Goal: Information Seeking & Learning: Learn about a topic

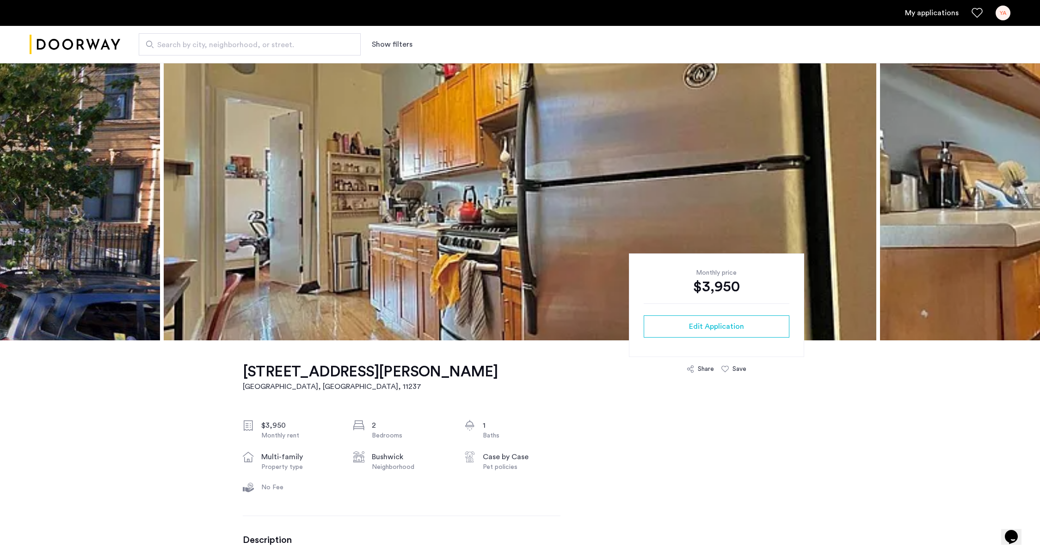
click at [302, 256] on img at bounding box center [520, 201] width 713 height 277
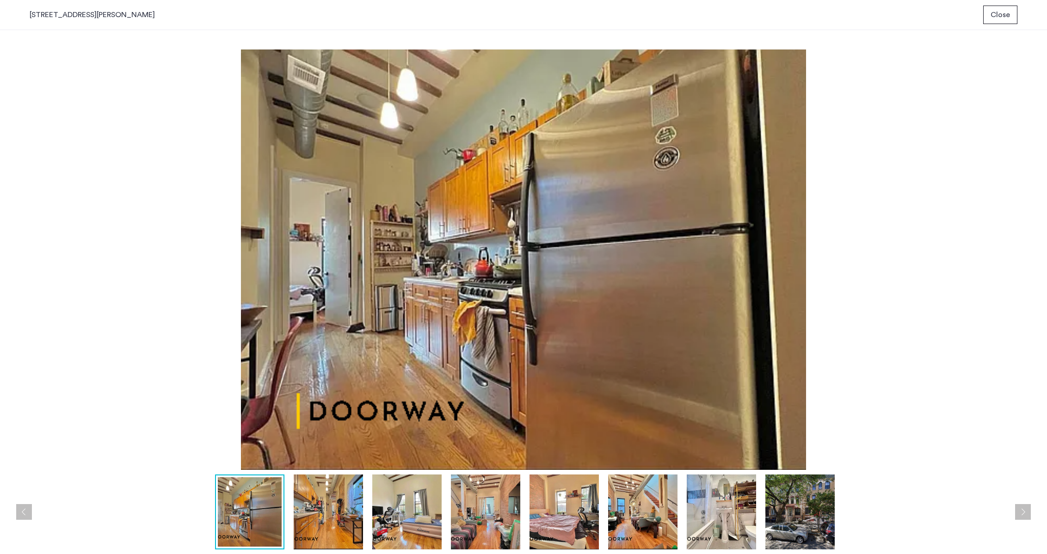
click at [655, 375] on img at bounding box center [642, 511] width 69 height 75
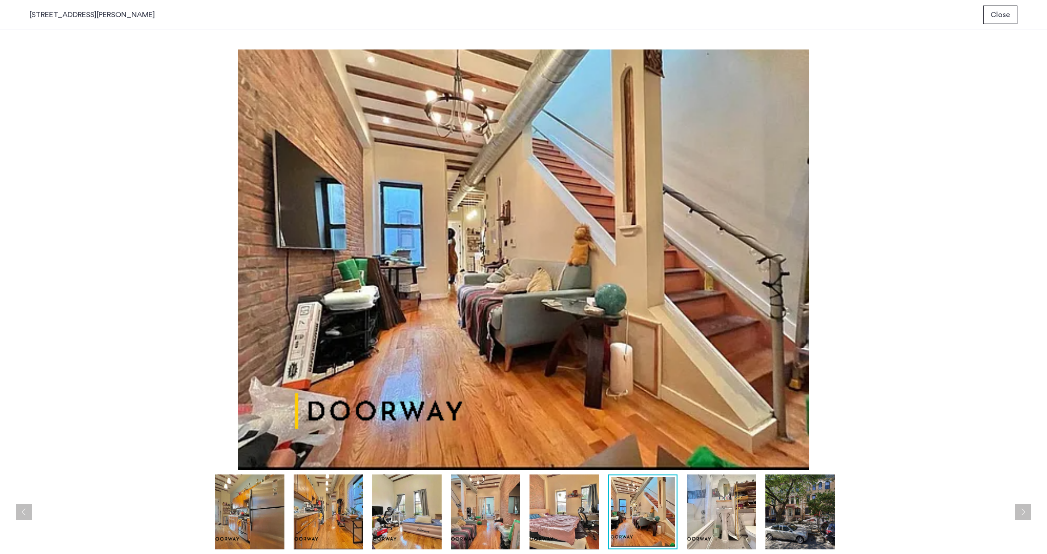
click at [568, 375] on img at bounding box center [563, 511] width 69 height 75
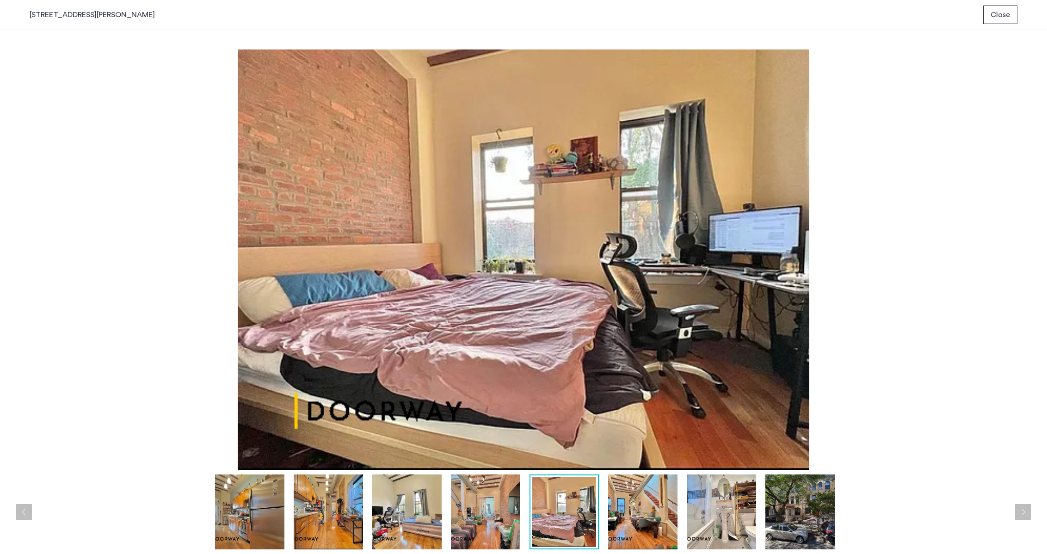
click at [494, 375] on img at bounding box center [485, 511] width 69 height 75
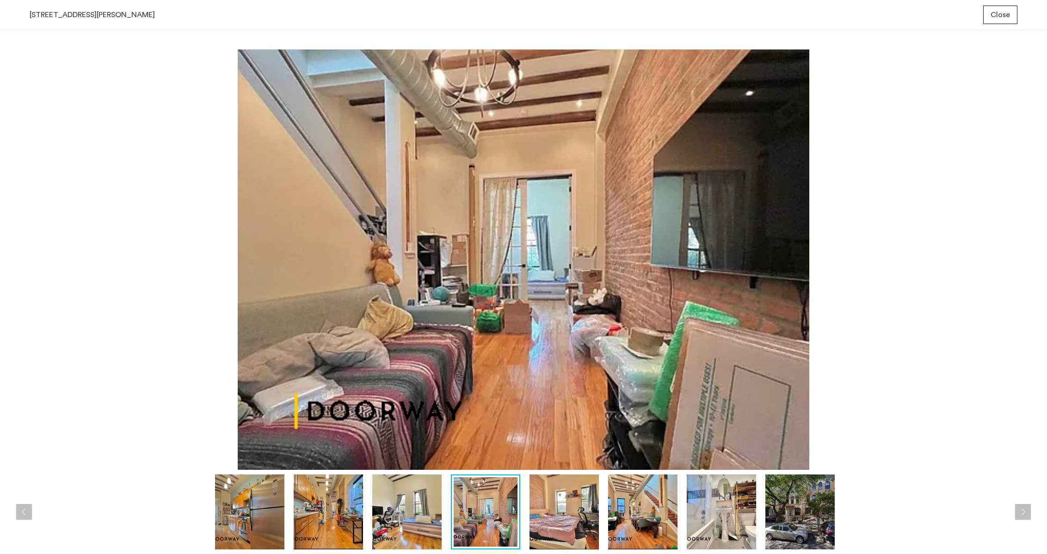
click at [684, 23] on button "Close" at bounding box center [1000, 15] width 34 height 18
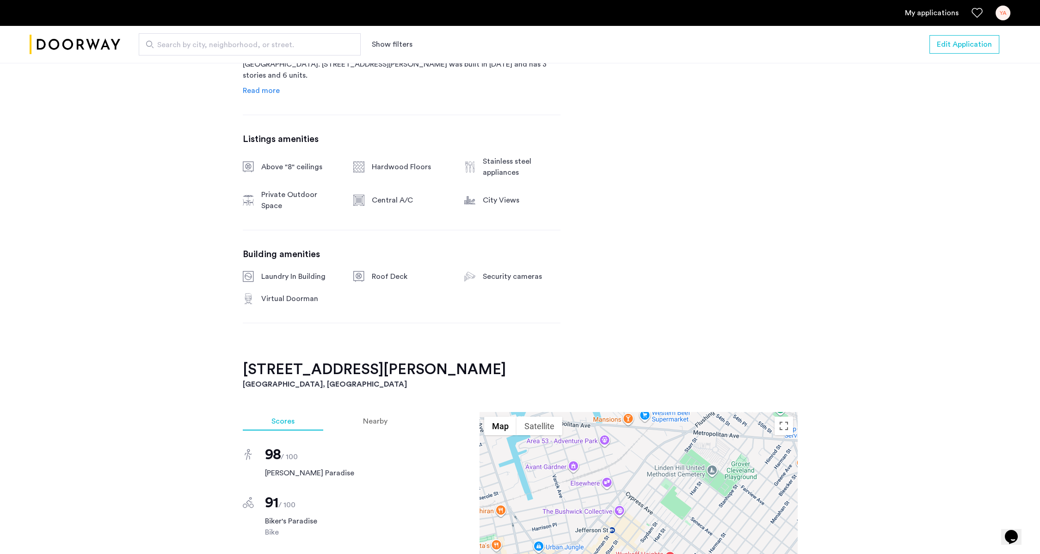
scroll to position [620, 0]
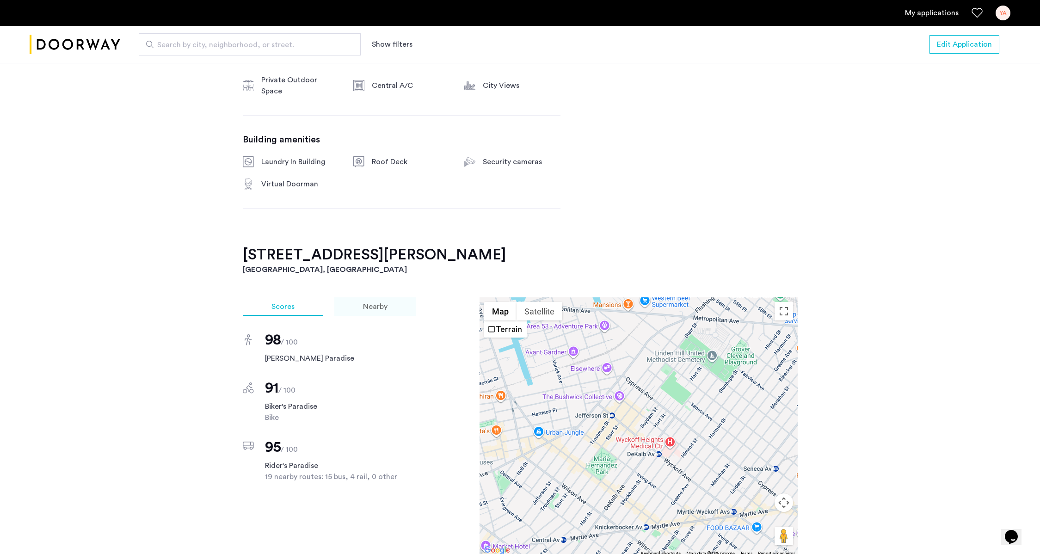
click at [379, 300] on div "Nearby" at bounding box center [375, 306] width 82 height 18
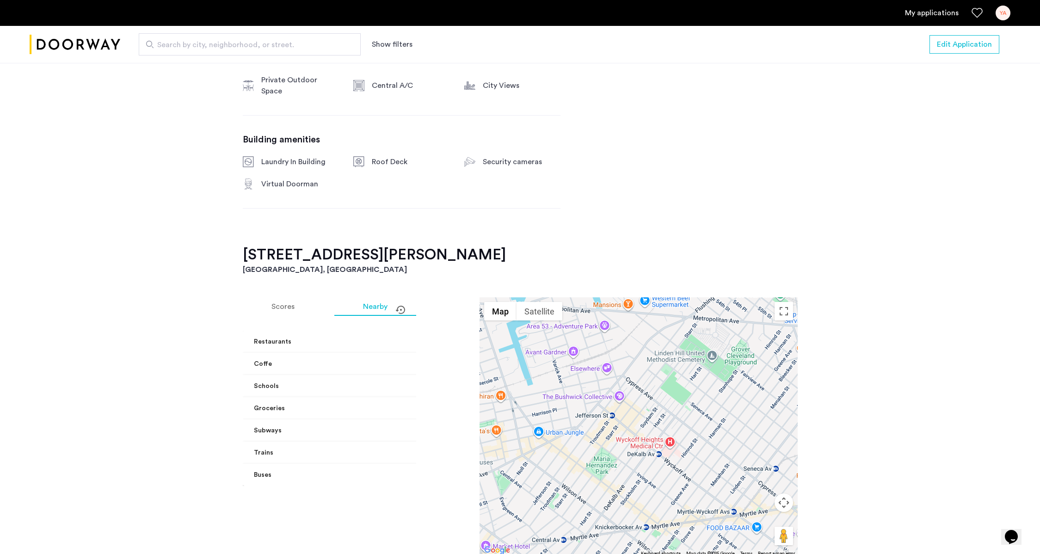
click at [386, 337] on mat-panel-title "Restaurants" at bounding box center [352, 342] width 197 height 10
click at [386, 341] on mat-panel-title "Restaurants" at bounding box center [352, 346] width 197 height 10
click at [371, 359] on mat-expansion-panel-header "Coffe" at bounding box center [358, 364] width 231 height 22
click at [371, 370] on mat-panel-title "Coffe" at bounding box center [352, 375] width 197 height 10
click at [376, 375] on mat-panel-title "Schools" at bounding box center [352, 386] width 197 height 10
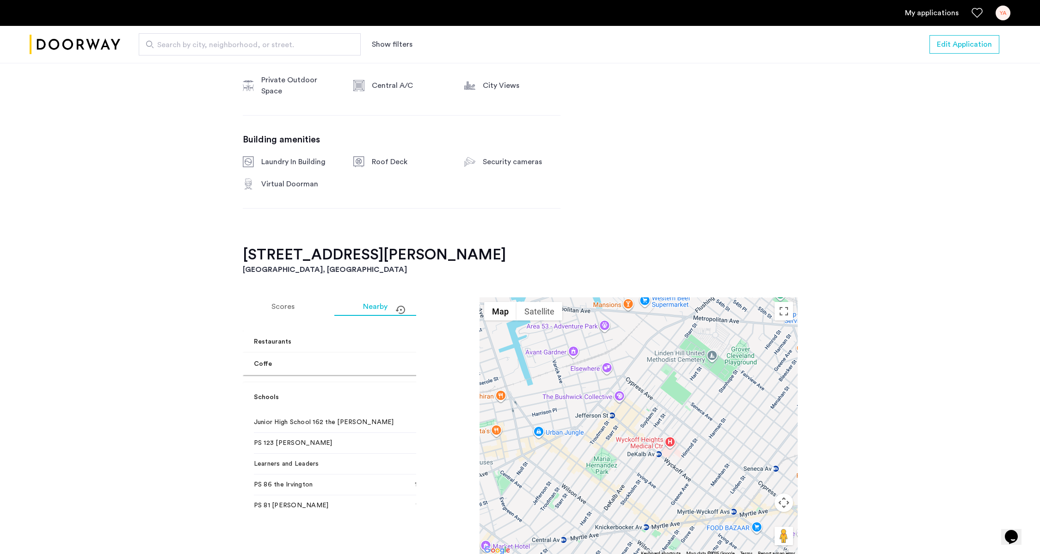
click at [376, 370] on mat-accordion "Restaurants Left Hand Path 1 min walk [GEOGRAPHIC_DATA] 1 min walk Black Seed B…" at bounding box center [358, 527] width 231 height 393
click at [370, 375] on mat-panel-title "Schools" at bounding box center [352, 398] width 197 height 10
click at [383, 375] on mat-expansion-panel-header "Subways" at bounding box center [358, 430] width 231 height 22
click at [360, 375] on mat-expansion-panel-header "Subways" at bounding box center [358, 415] width 231 height 30
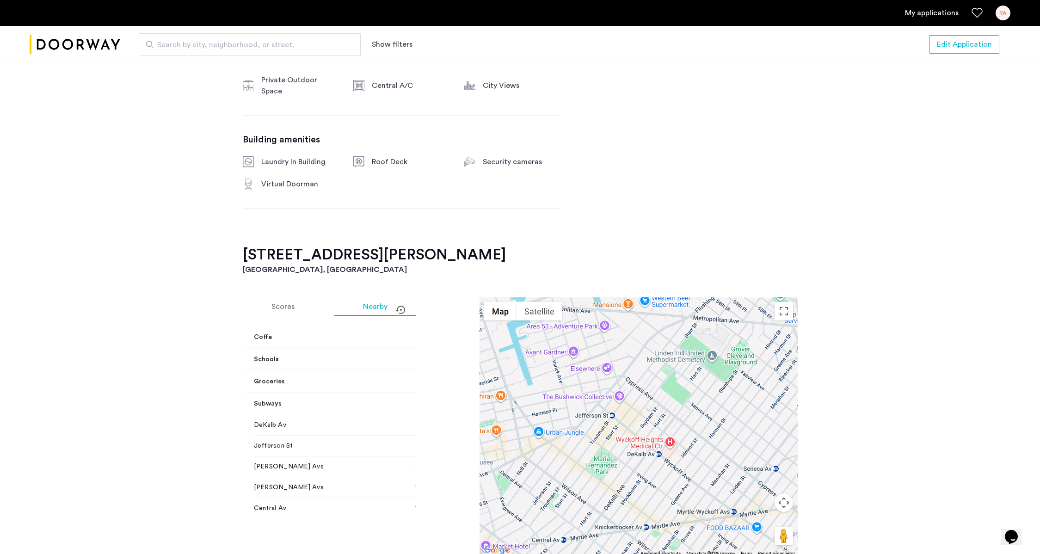
scroll to position [0, 0]
click at [367, 375] on mat-panel-title "Trains" at bounding box center [352, 453] width 197 height 10
click at [367, 375] on mat-expansion-panel-header "Trains" at bounding box center [358, 464] width 231 height 30
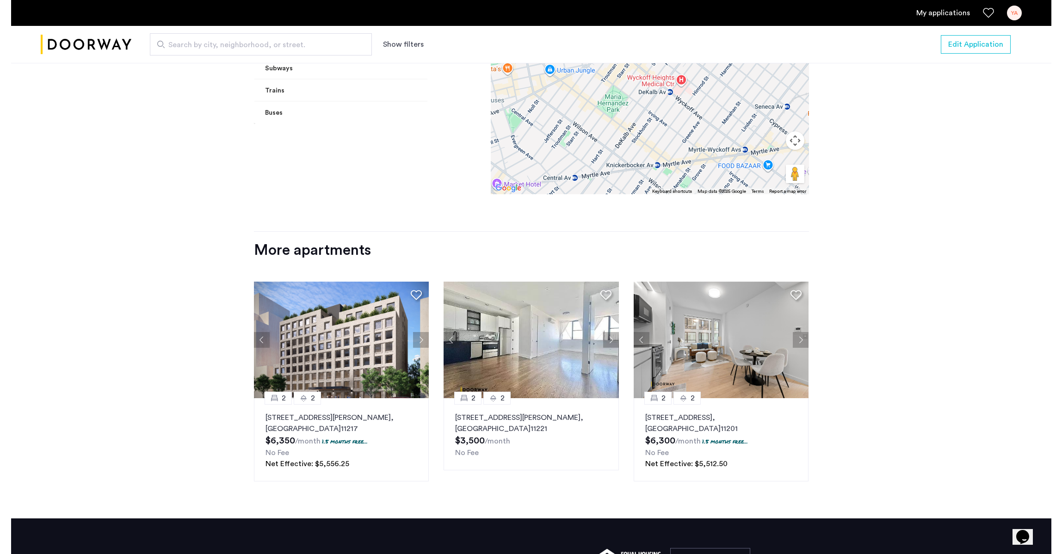
scroll to position [1034, 0]
